Goal: Navigation & Orientation: Understand site structure

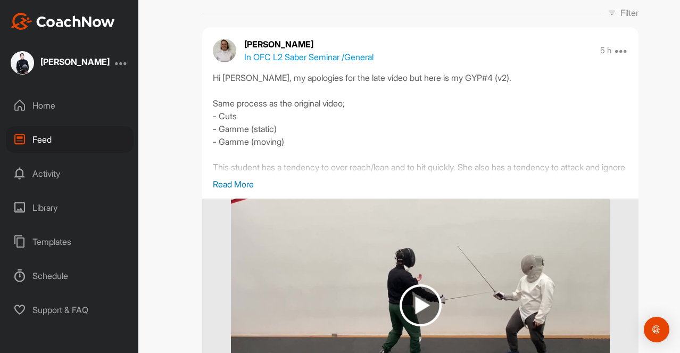
scroll to position [127, 0]
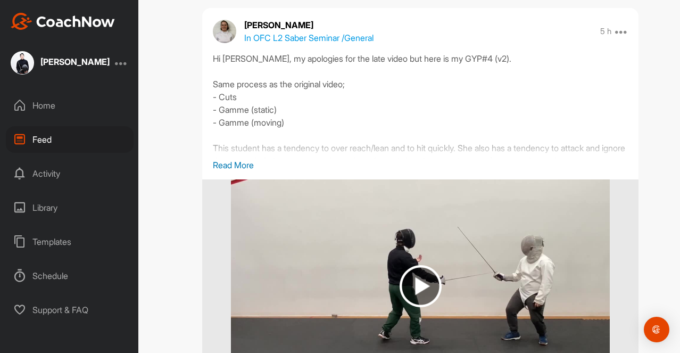
click at [245, 164] on p "Read More" at bounding box center [420, 165] width 415 height 13
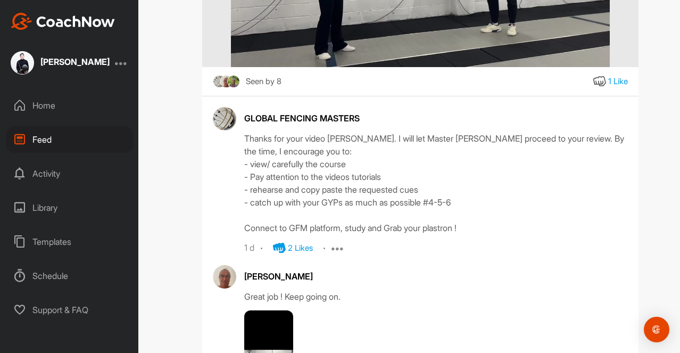
scroll to position [986, 0]
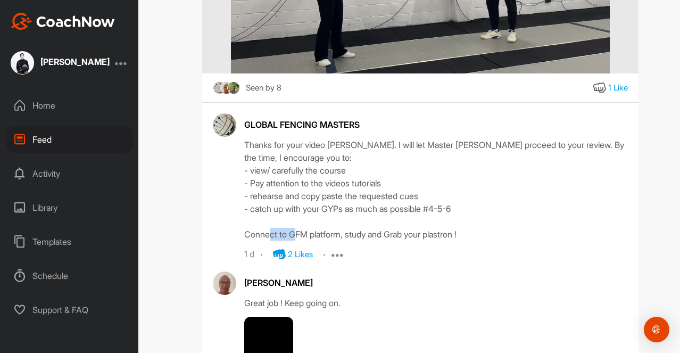
drag, startPoint x: 345, startPoint y: 249, endPoint x: 313, endPoint y: 247, distance: 31.4
click at [313, 241] on div "Thanks for your video Yoongi. I will let Master Fraboulet proceed to your revie…" at bounding box center [436, 189] width 384 height 102
click at [346, 241] on div "Thanks for your video Yoongi. I will let Master Fraboulet proceed to your revie…" at bounding box center [436, 189] width 384 height 102
drag, startPoint x: 346, startPoint y: 245, endPoint x: 292, endPoint y: 246, distance: 54.3
click at [292, 241] on div "Thanks for your video Yoongi. I will let Master Fraboulet proceed to your revie…" at bounding box center [436, 189] width 384 height 102
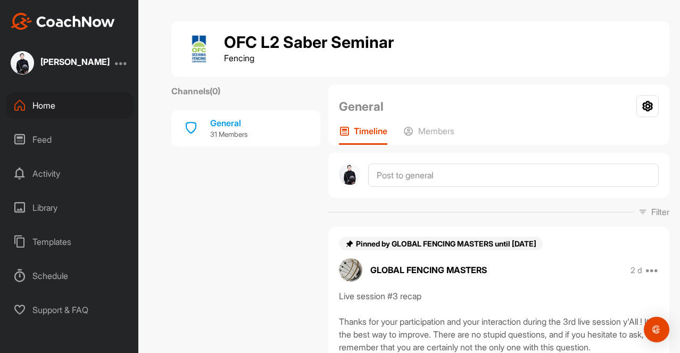
scroll to position [132, 0]
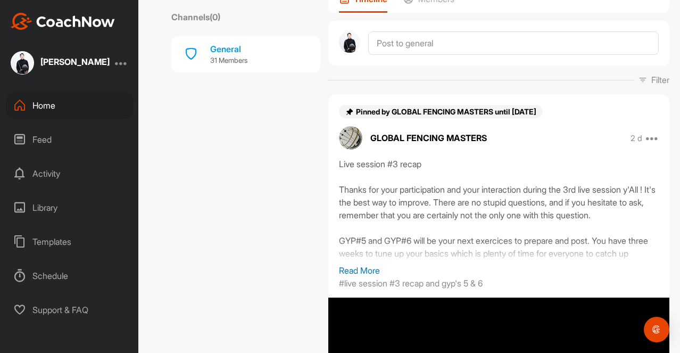
click at [53, 132] on div "Feed" at bounding box center [70, 139] width 128 height 27
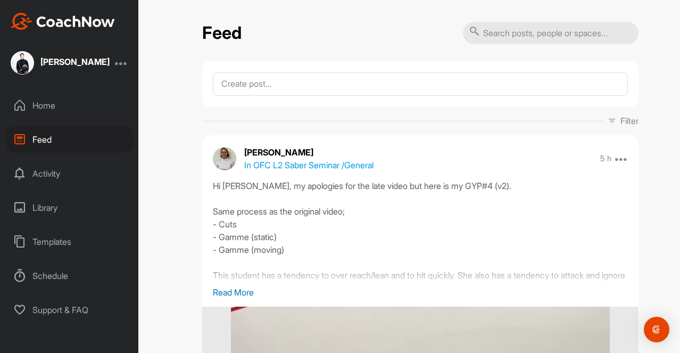
click at [54, 174] on div "Activity" at bounding box center [70, 173] width 128 height 27
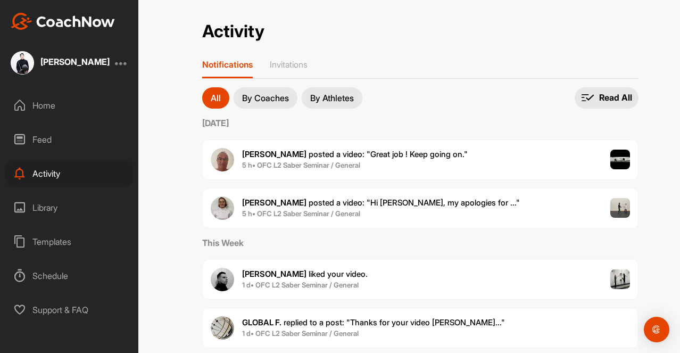
click at [59, 208] on div "Library" at bounding box center [70, 207] width 128 height 27
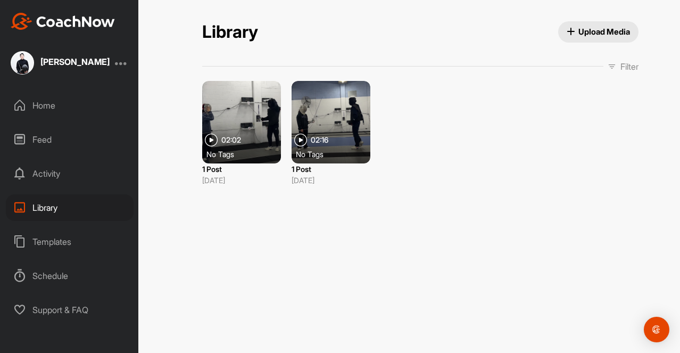
click at [67, 246] on div "Templates" at bounding box center [70, 241] width 128 height 27
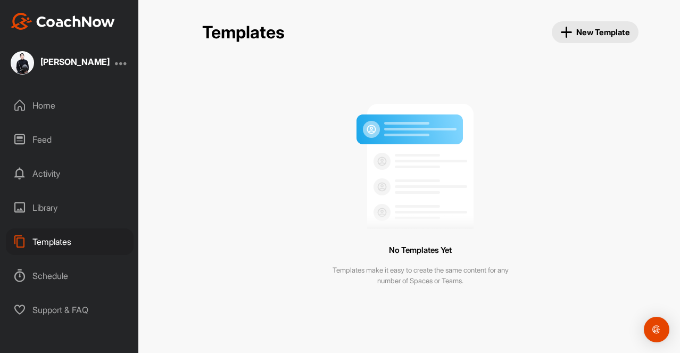
click at [72, 274] on div "Schedule" at bounding box center [70, 275] width 128 height 27
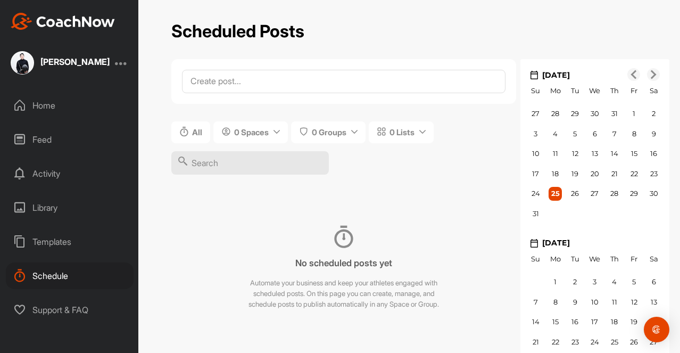
click at [76, 309] on div "Support & FAQ" at bounding box center [70, 309] width 128 height 27
